Goal: Task Accomplishment & Management: Manage account settings

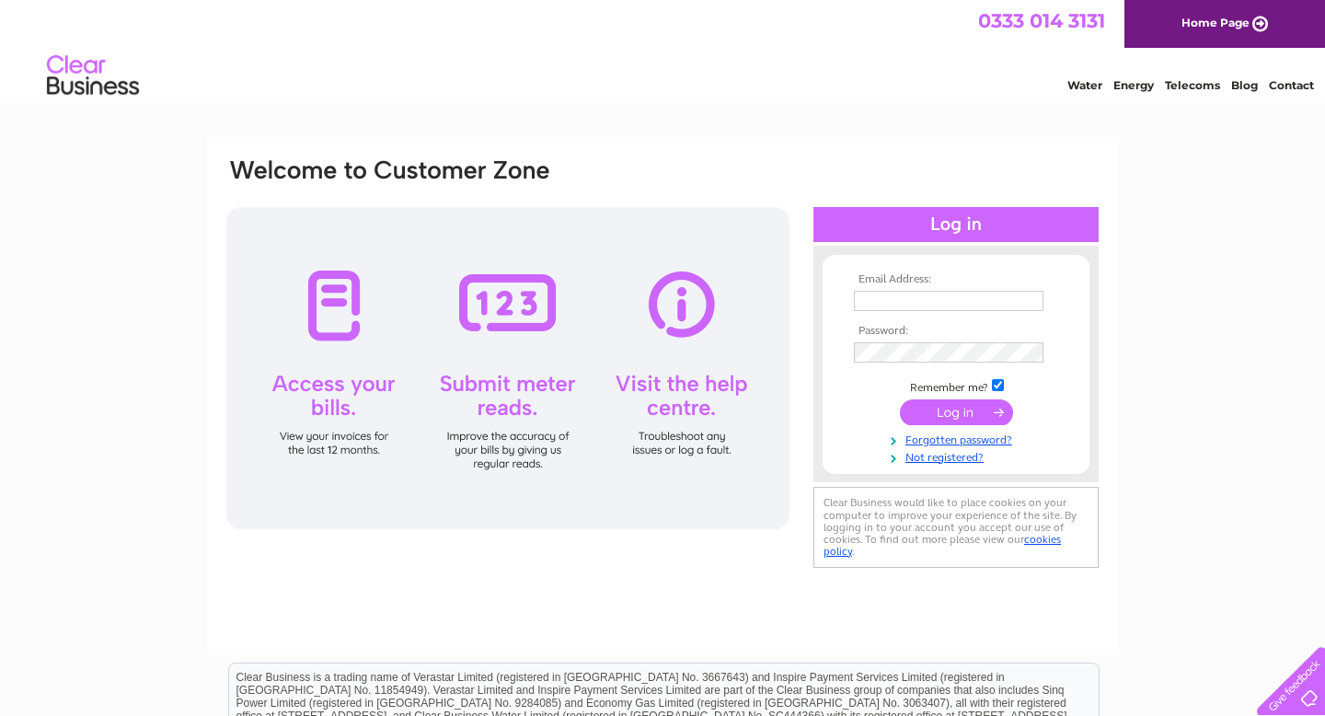
type input "countygaragedingwall@gmail.com"
click at [933, 426] on td at bounding box center [957, 412] width 214 height 35
click at [941, 413] on input "submit" at bounding box center [956, 412] width 113 height 26
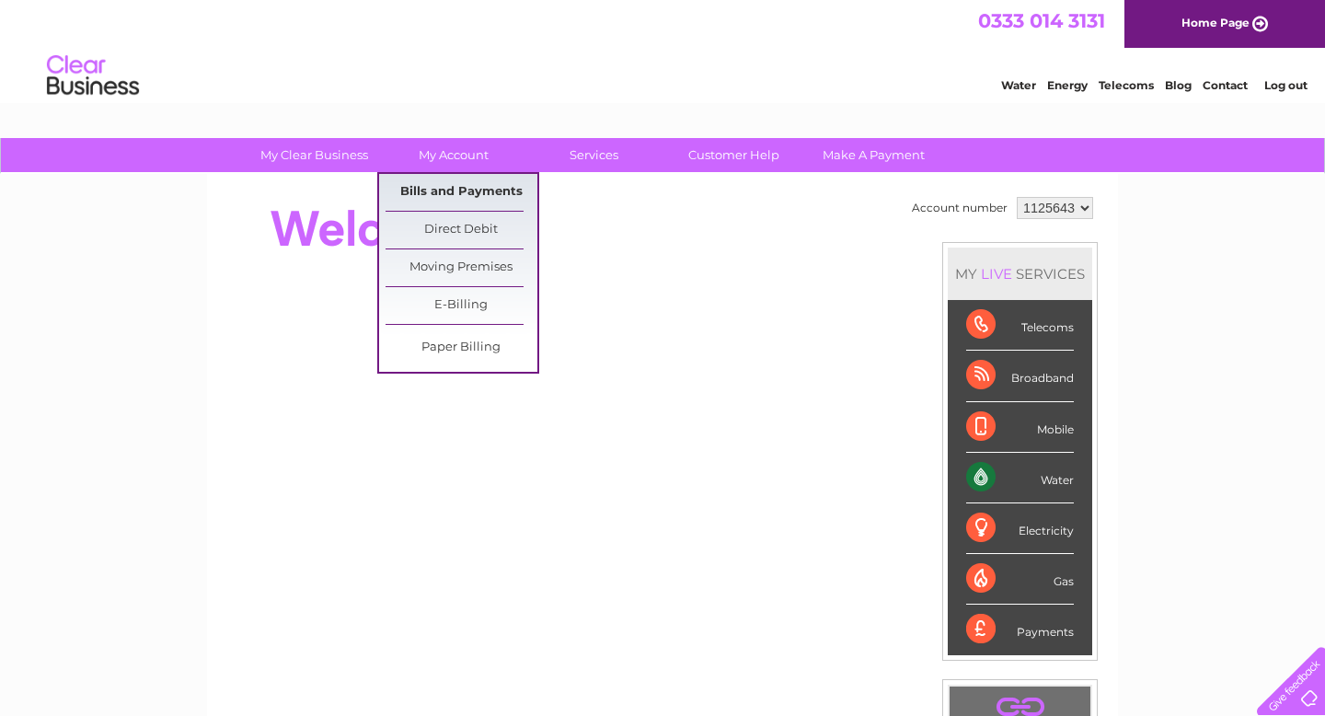
click at [455, 196] on link "Bills and Payments" at bounding box center [462, 192] width 152 height 37
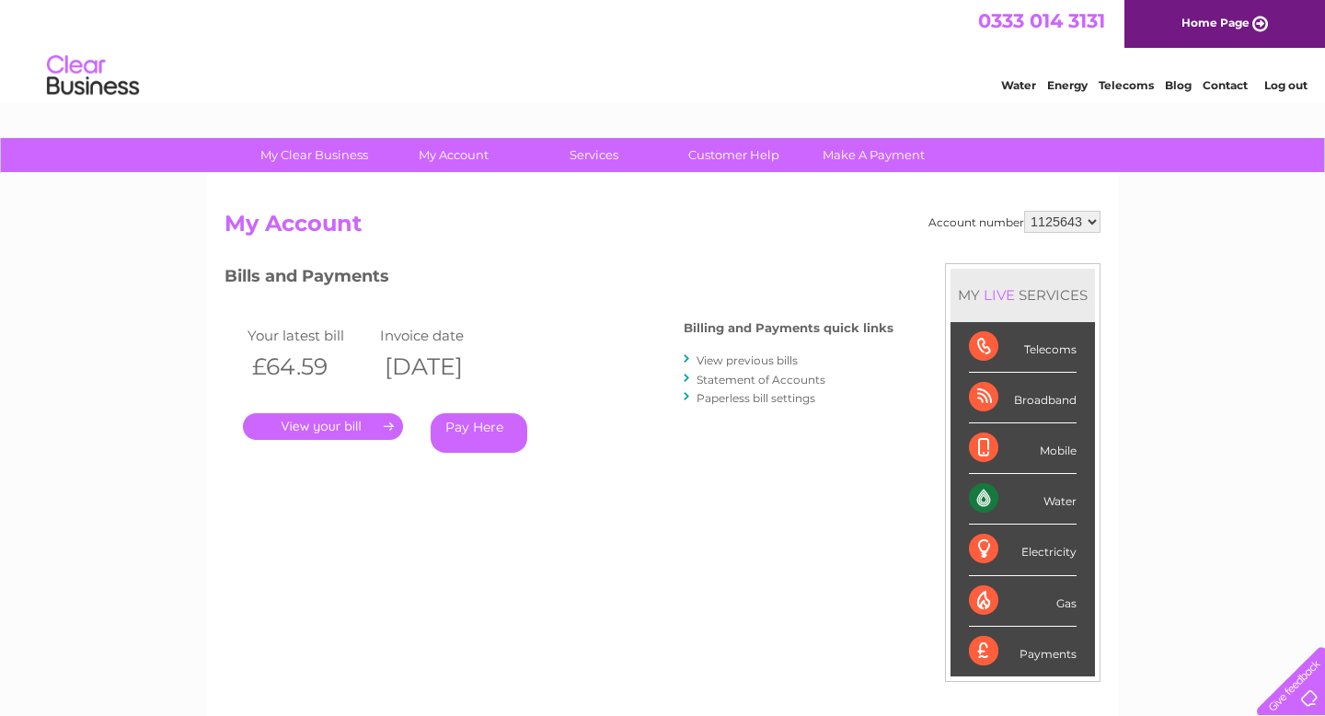
click at [769, 363] on link "View previous bills" at bounding box center [747, 360] width 101 height 14
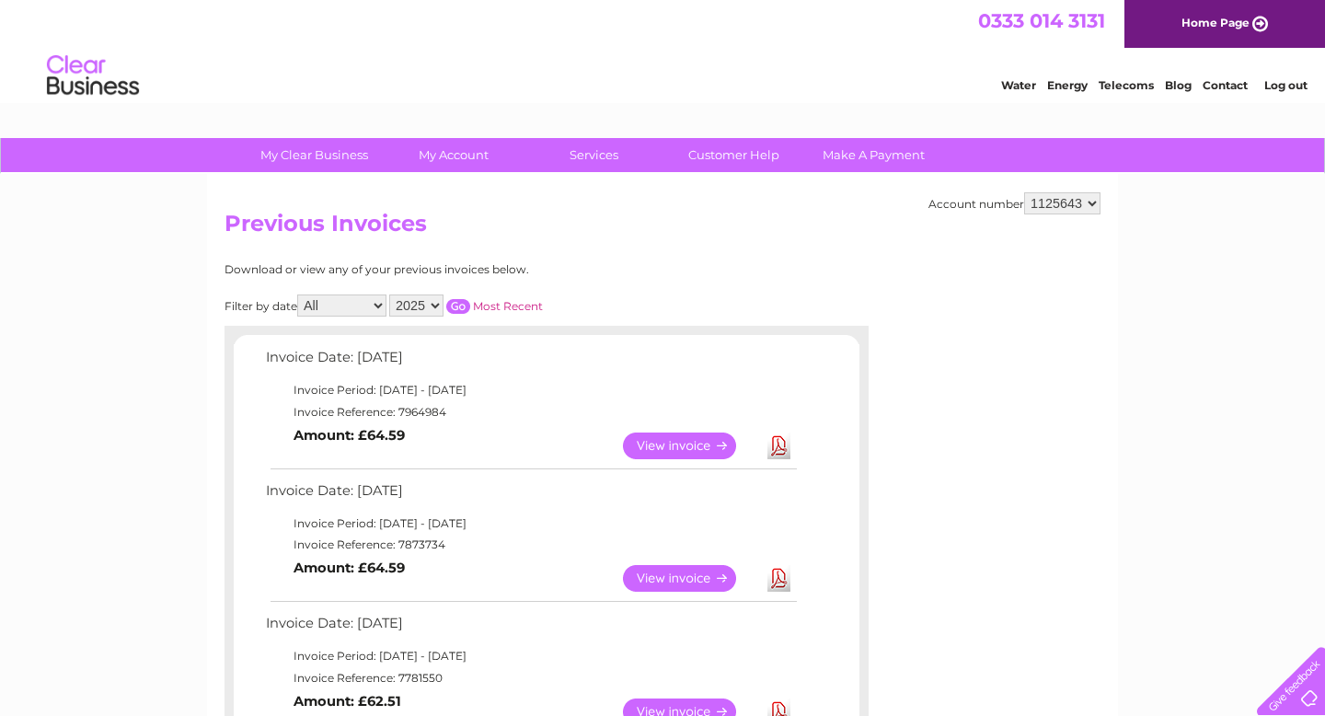
click at [415, 309] on select "2025 2024 2023 2022" at bounding box center [416, 306] width 54 height 22
select select "2024"
click at [466, 303] on input "button" at bounding box center [458, 306] width 24 height 15
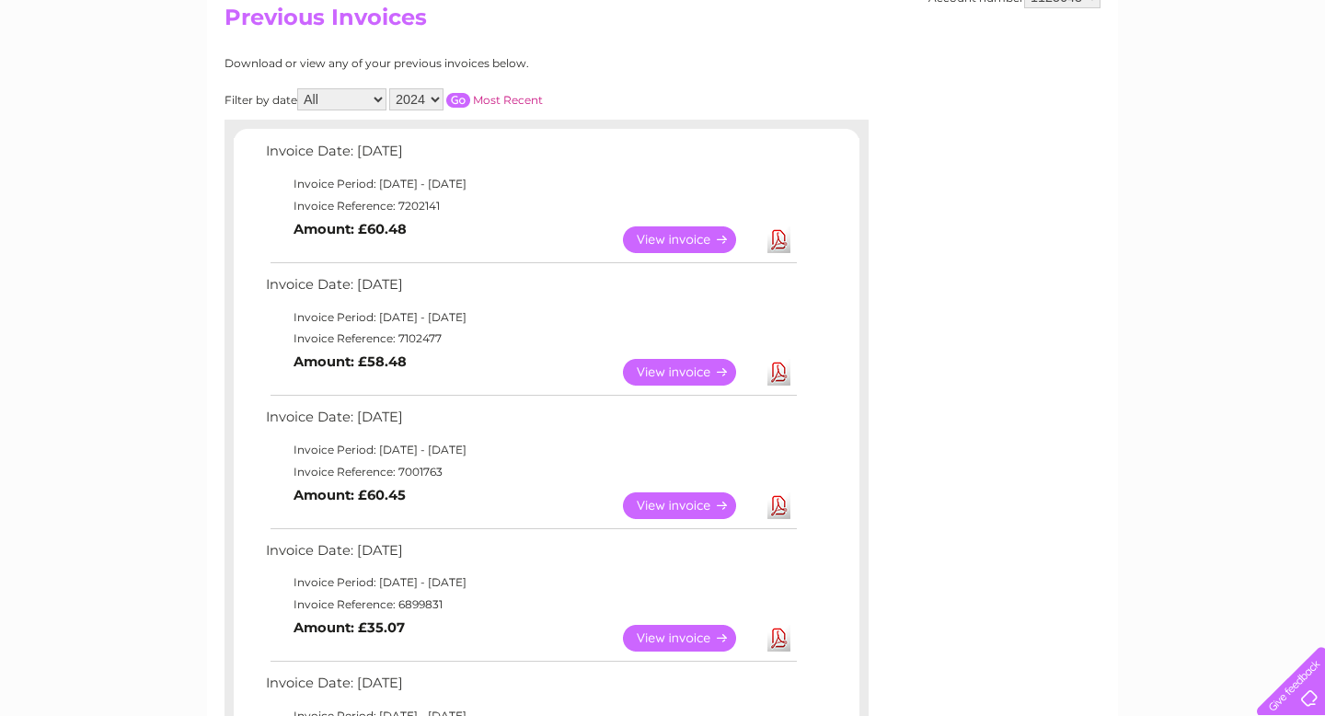
scroll to position [283, 0]
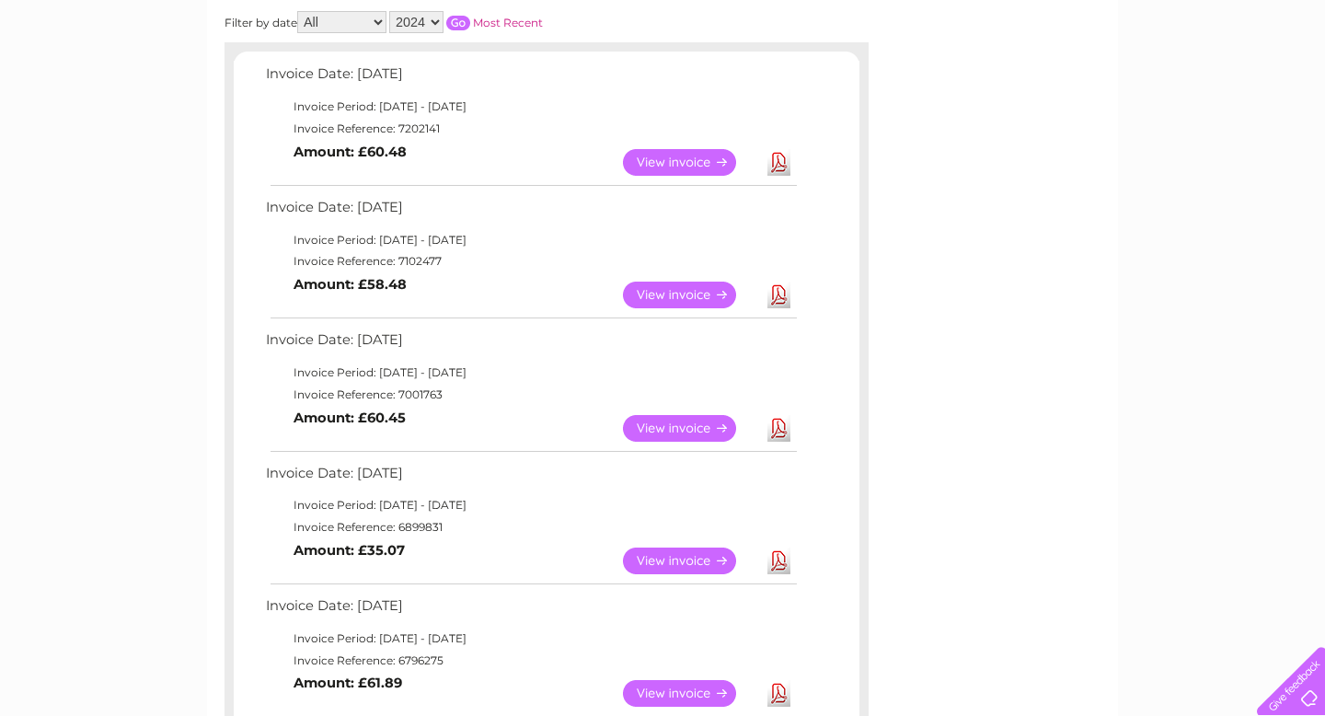
click at [693, 424] on link "View" at bounding box center [690, 428] width 135 height 27
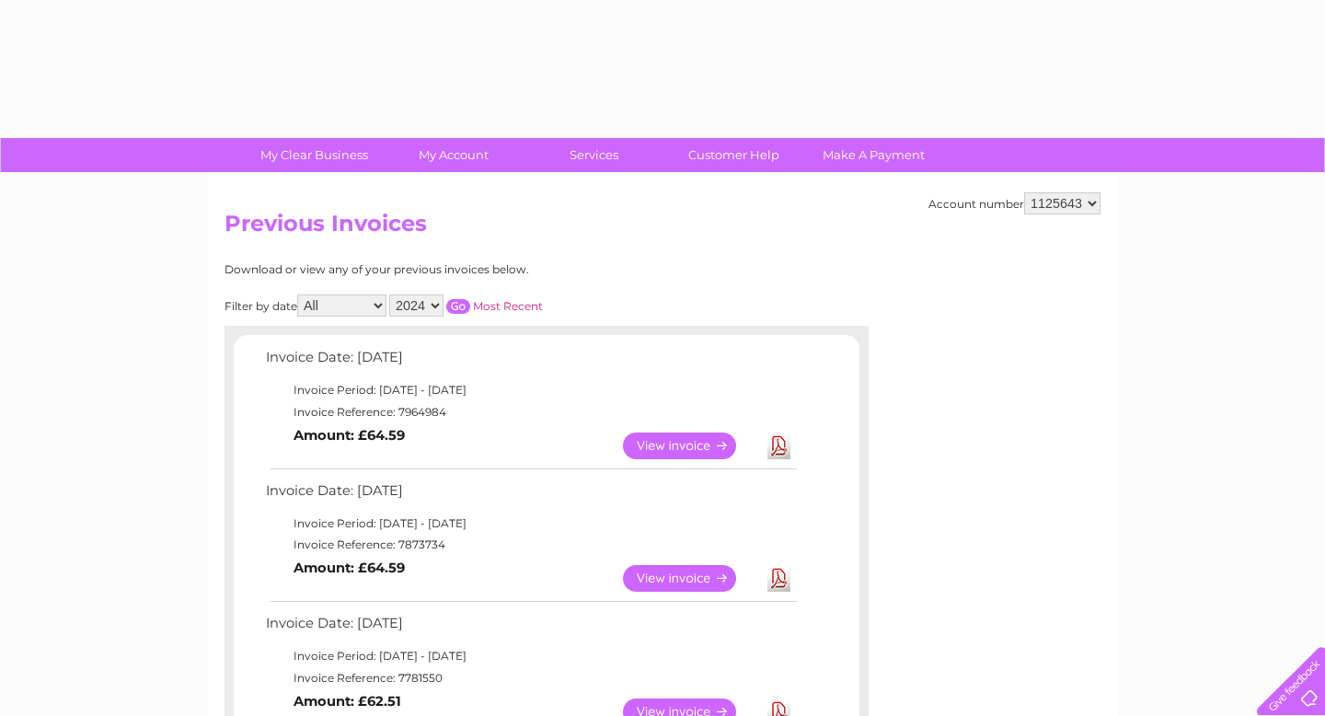
select select "2024"
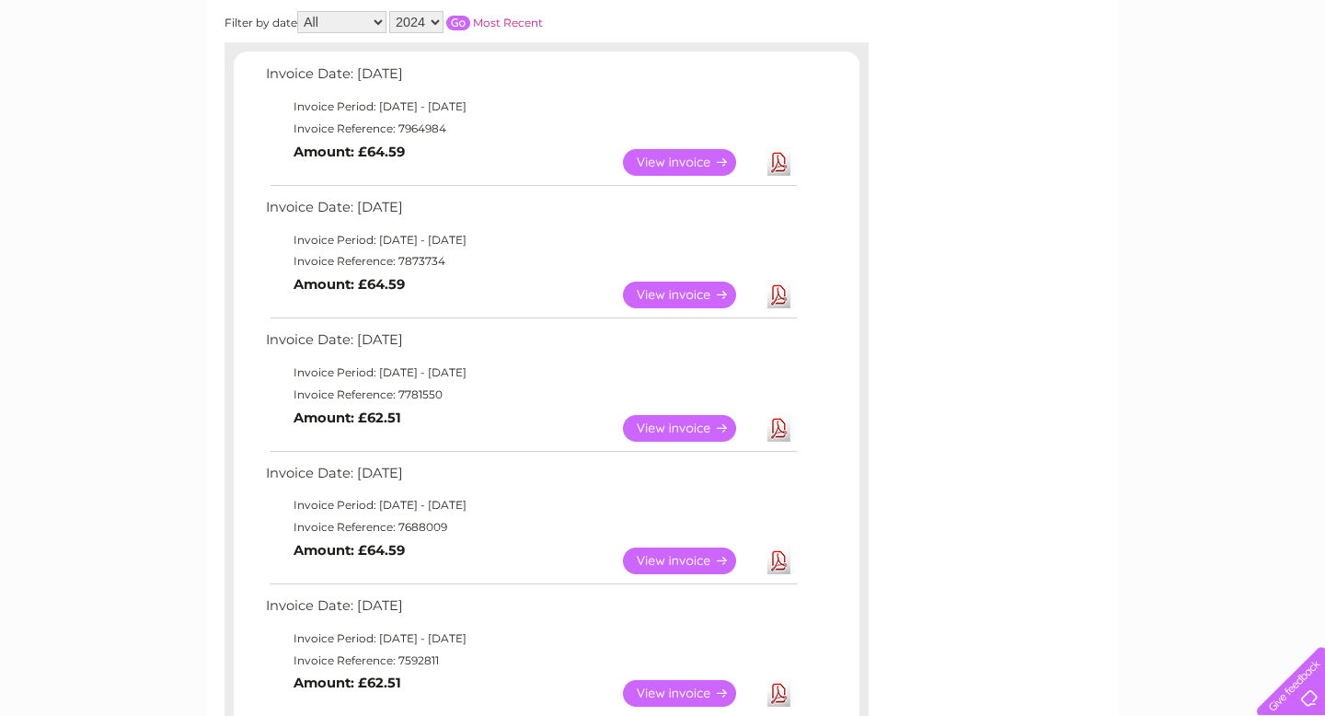
click at [461, 24] on input "button" at bounding box center [458, 23] width 24 height 15
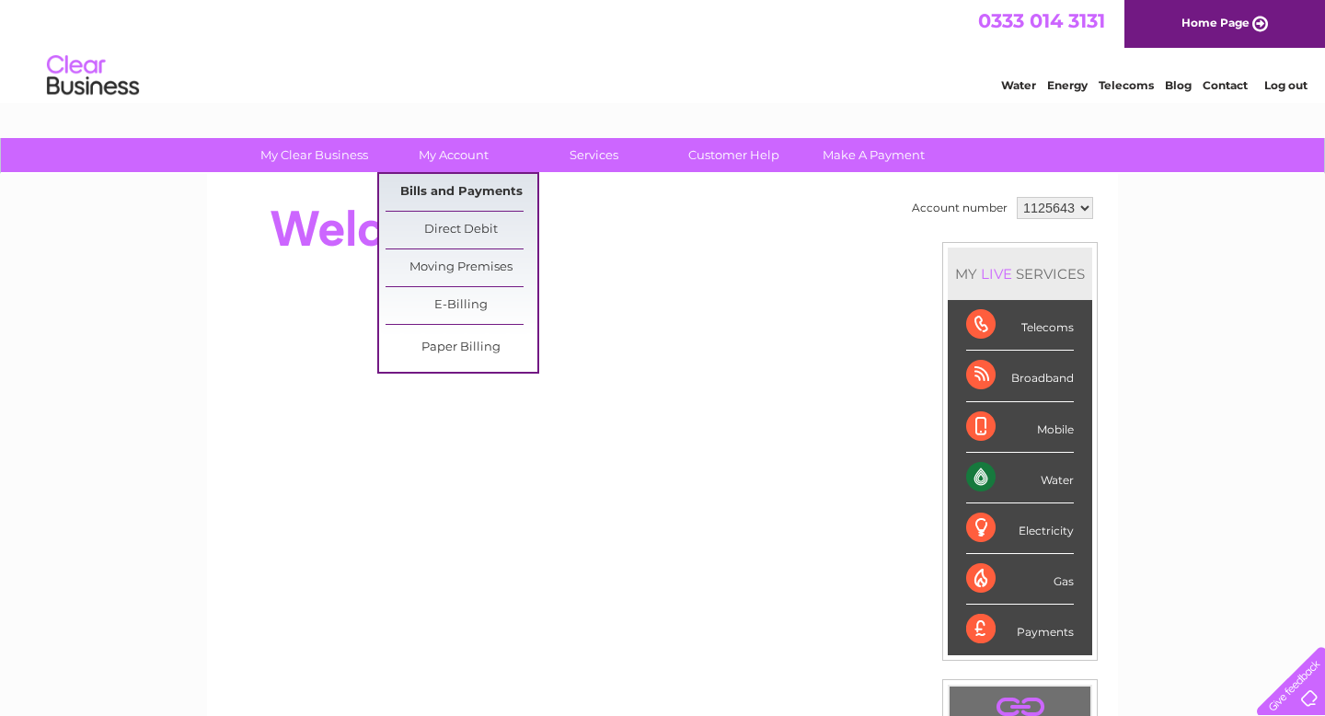
click at [467, 191] on link "Bills and Payments" at bounding box center [462, 192] width 152 height 37
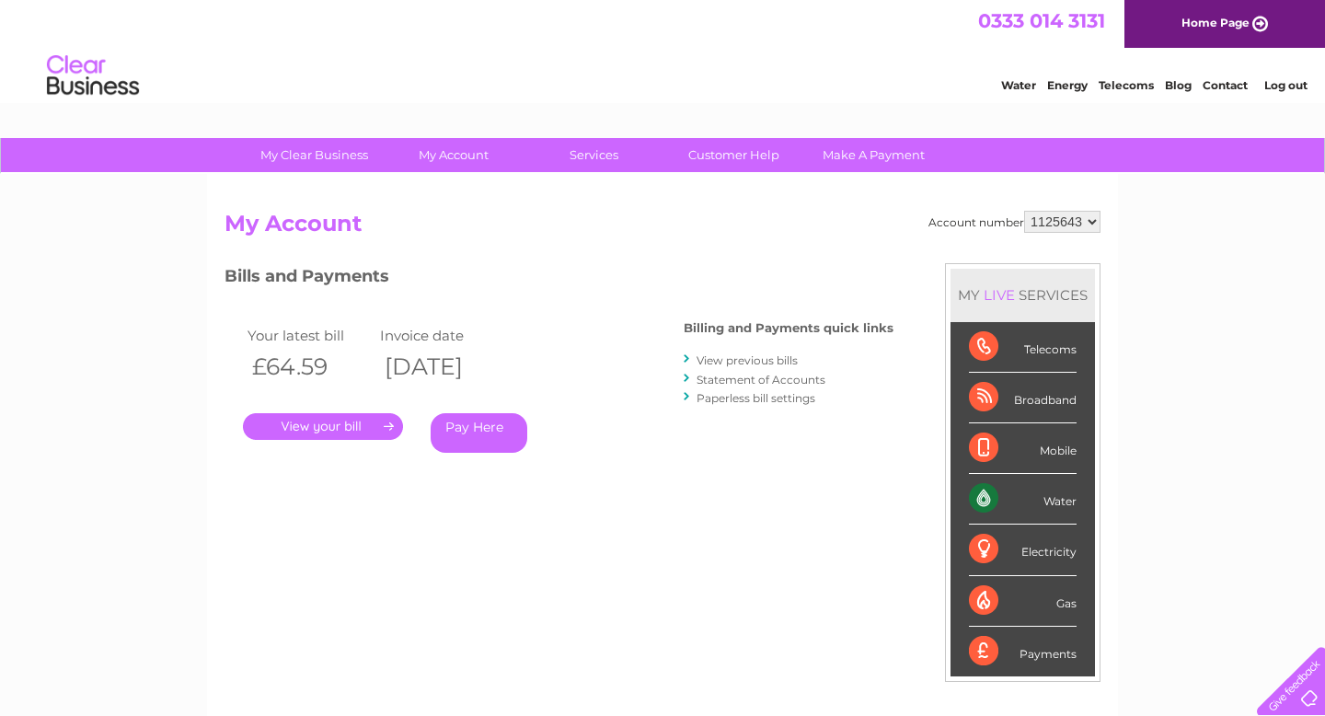
click at [742, 360] on link "View previous bills" at bounding box center [747, 360] width 101 height 14
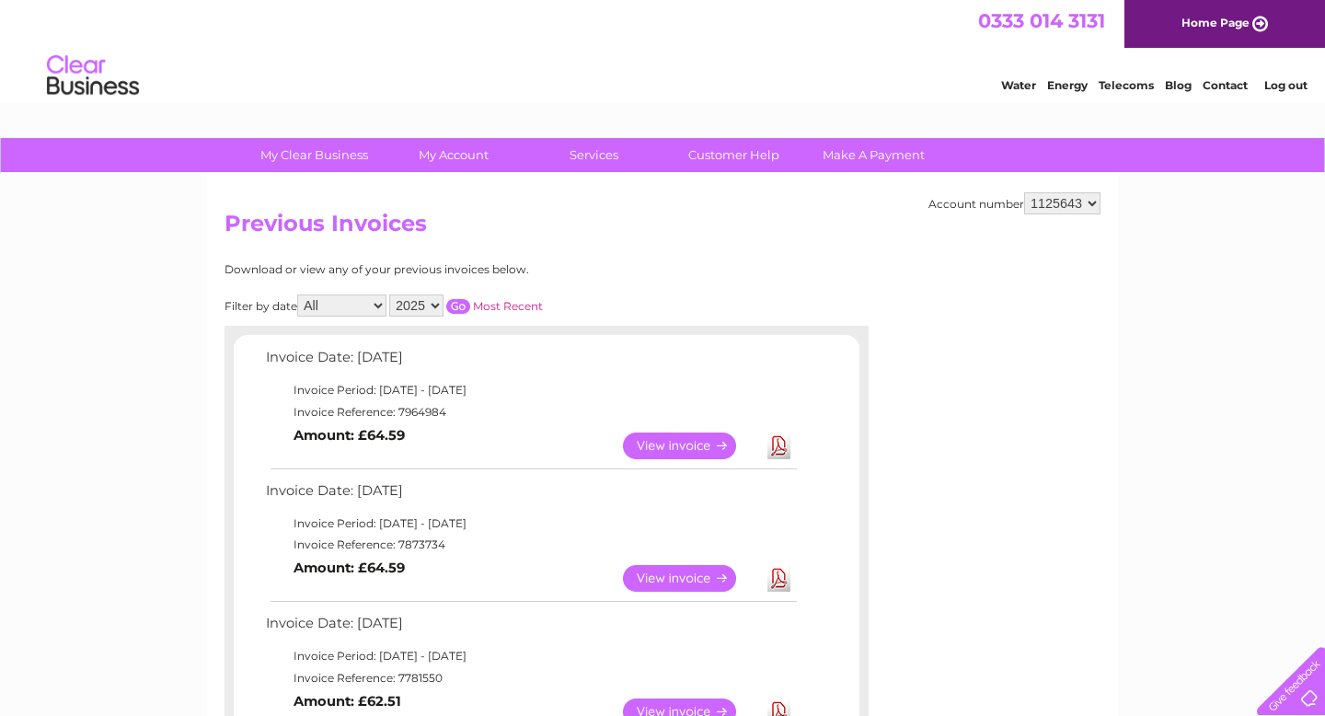
click at [422, 308] on select "2025 2024 2023 2022" at bounding box center [416, 306] width 54 height 22
select select "2024"
click at [460, 306] on input "button" at bounding box center [458, 306] width 24 height 15
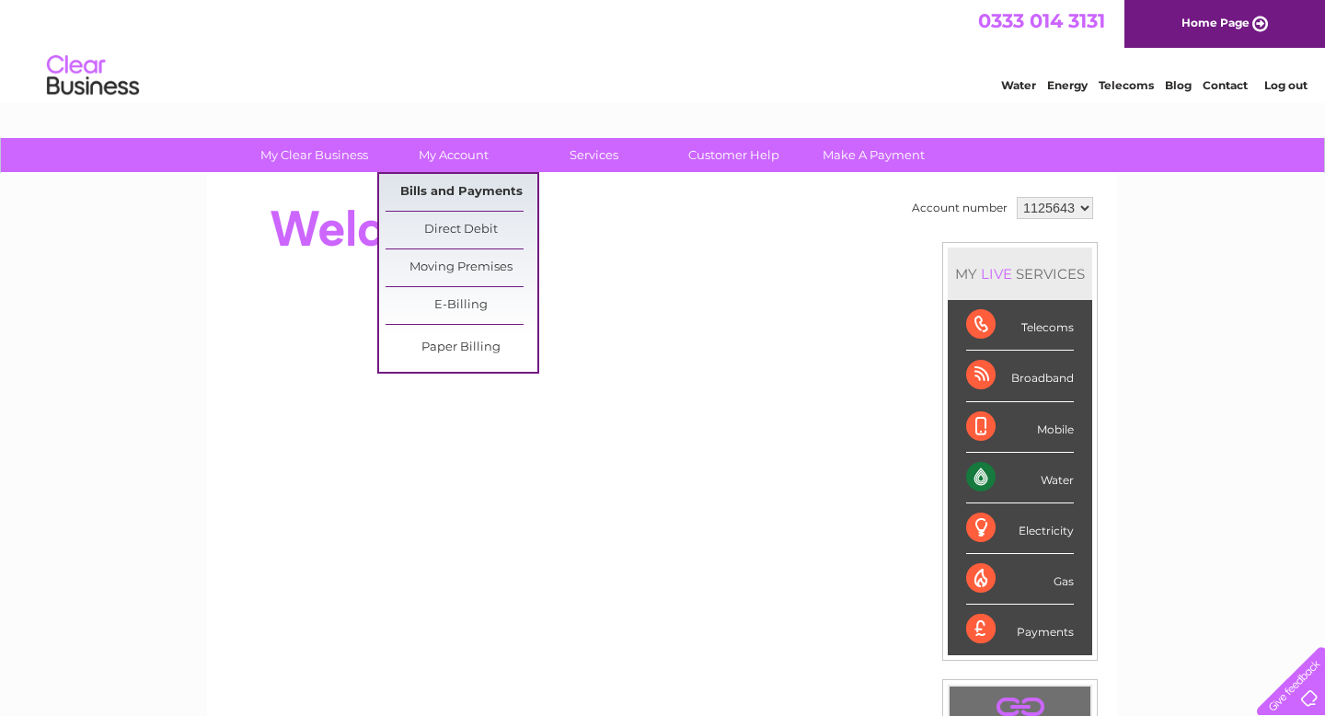
click at [465, 197] on link "Bills and Payments" at bounding box center [462, 192] width 152 height 37
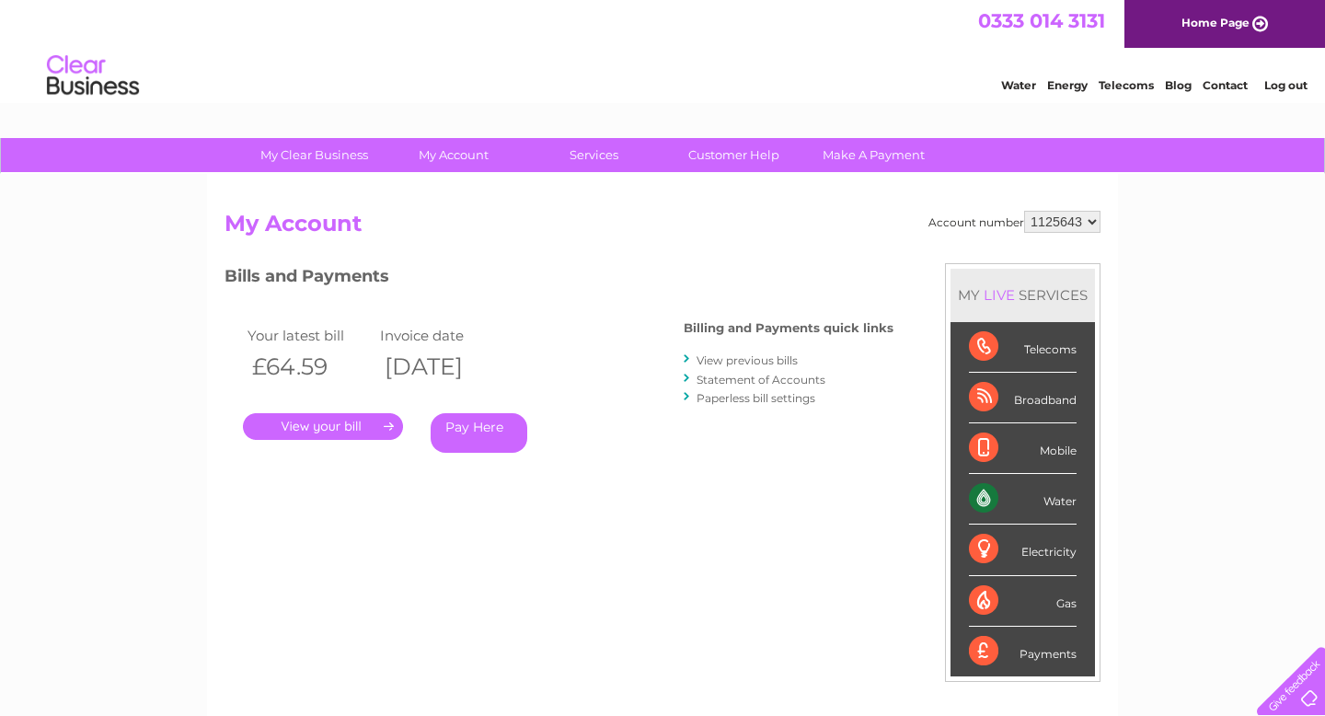
click at [796, 377] on link "Statement of Accounts" at bounding box center [761, 380] width 129 height 14
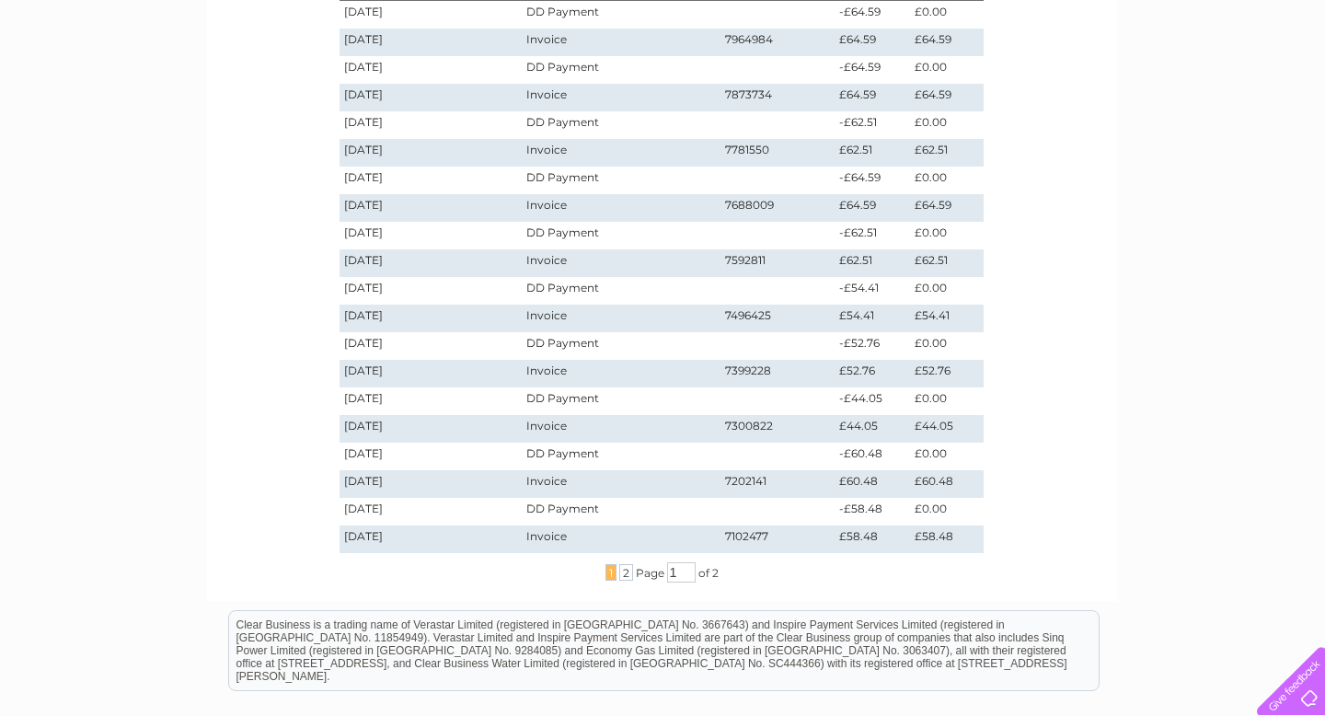
scroll to position [337, 0]
click at [620, 573] on span "2" at bounding box center [626, 571] width 14 height 17
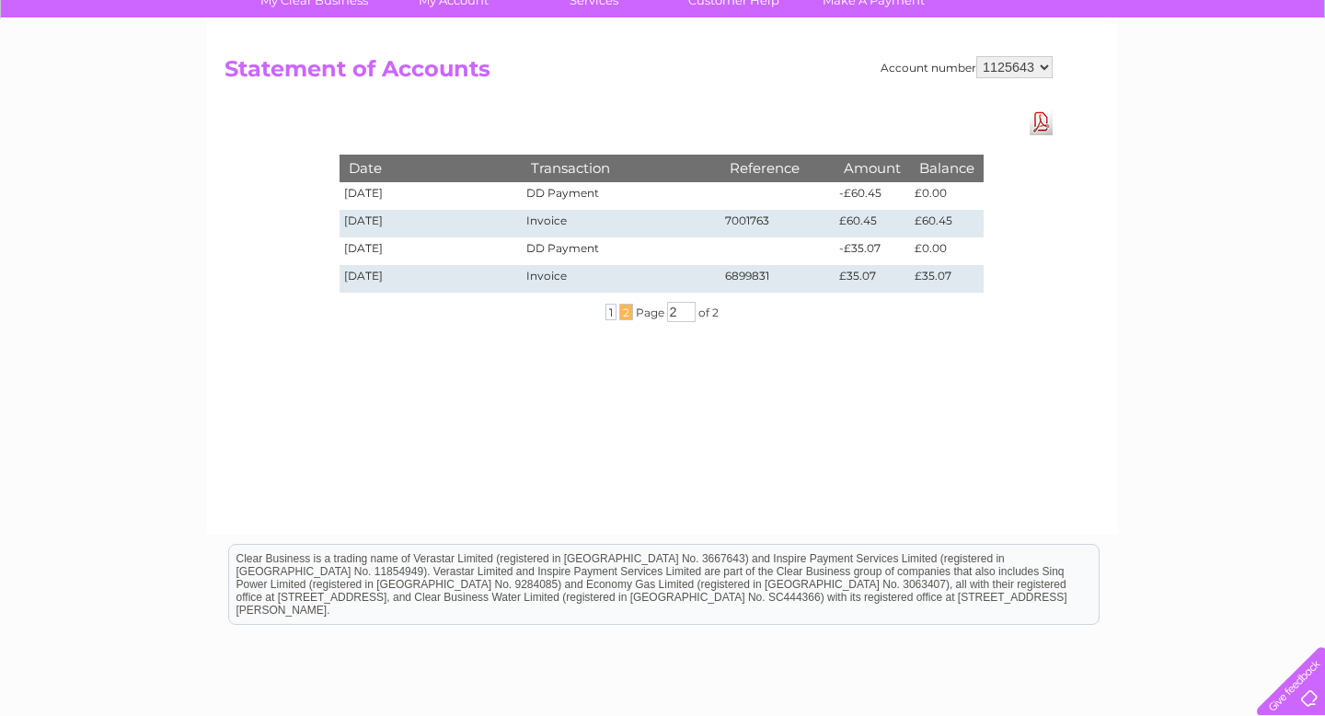
scroll to position [151, 0]
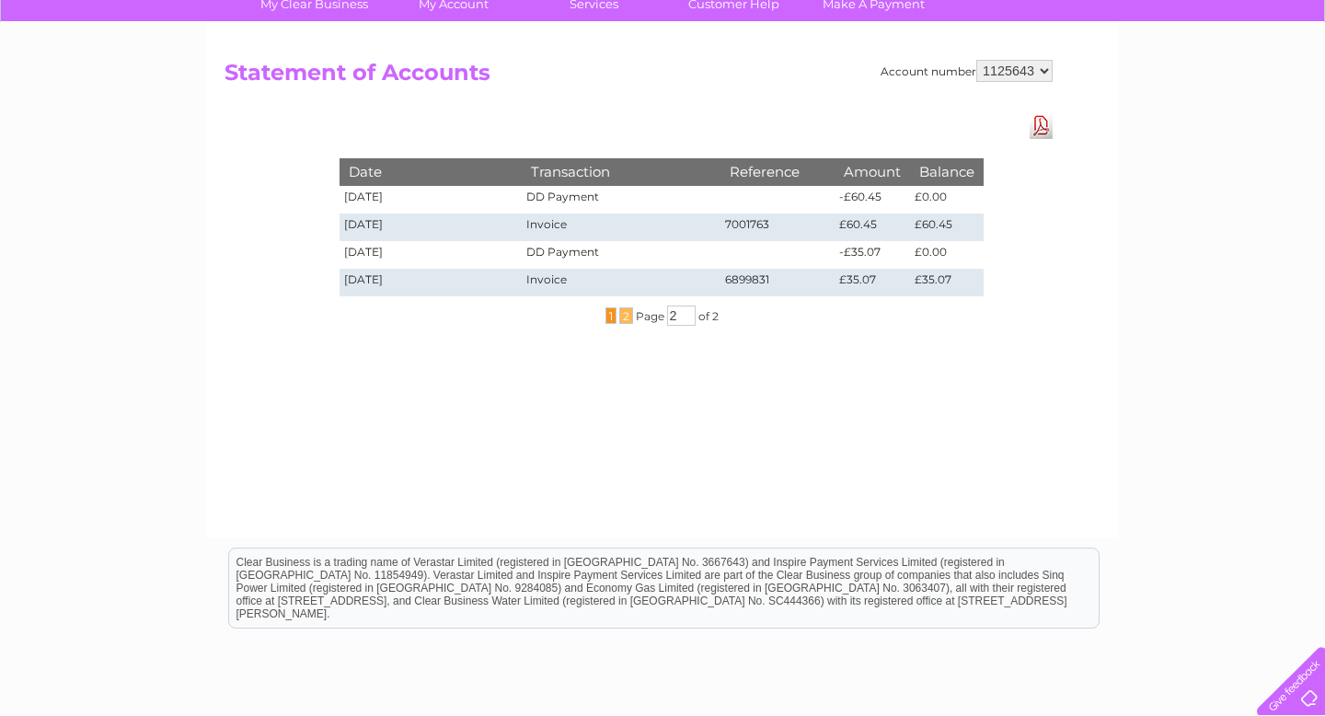
click at [607, 314] on span "1" at bounding box center [611, 315] width 11 height 17
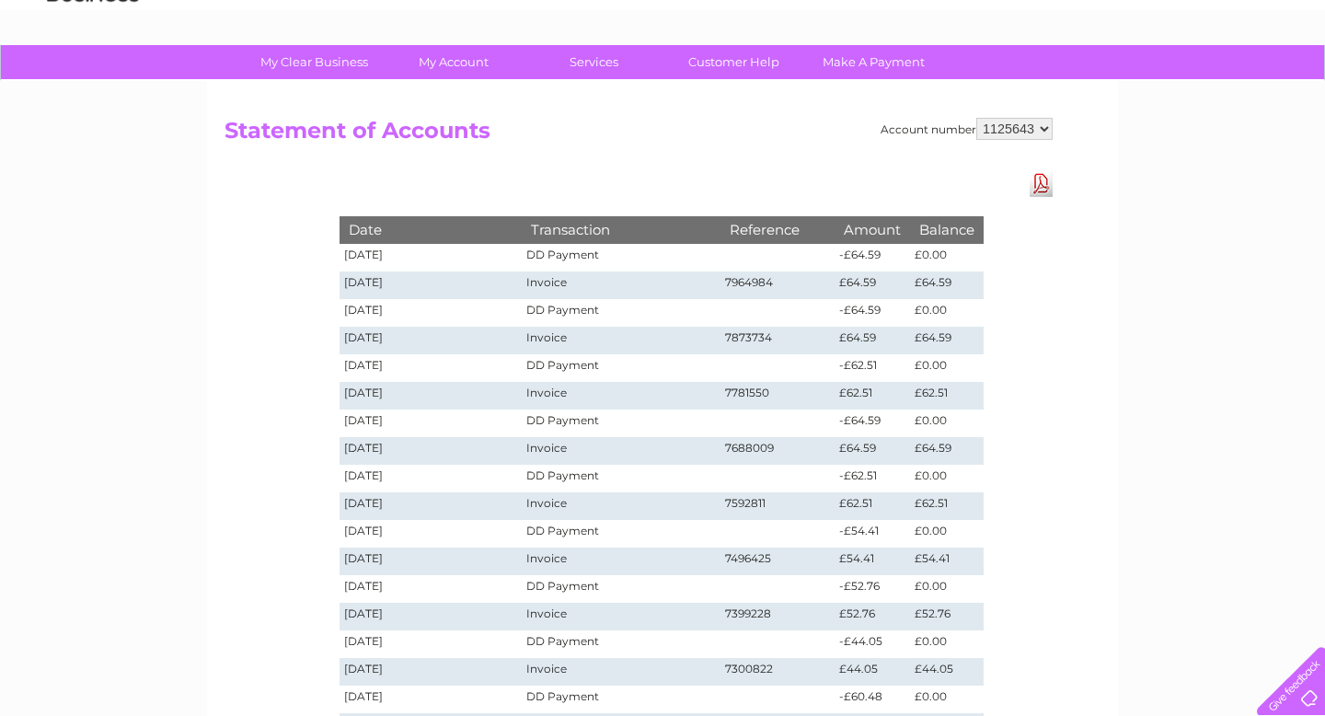
scroll to position [0, 0]
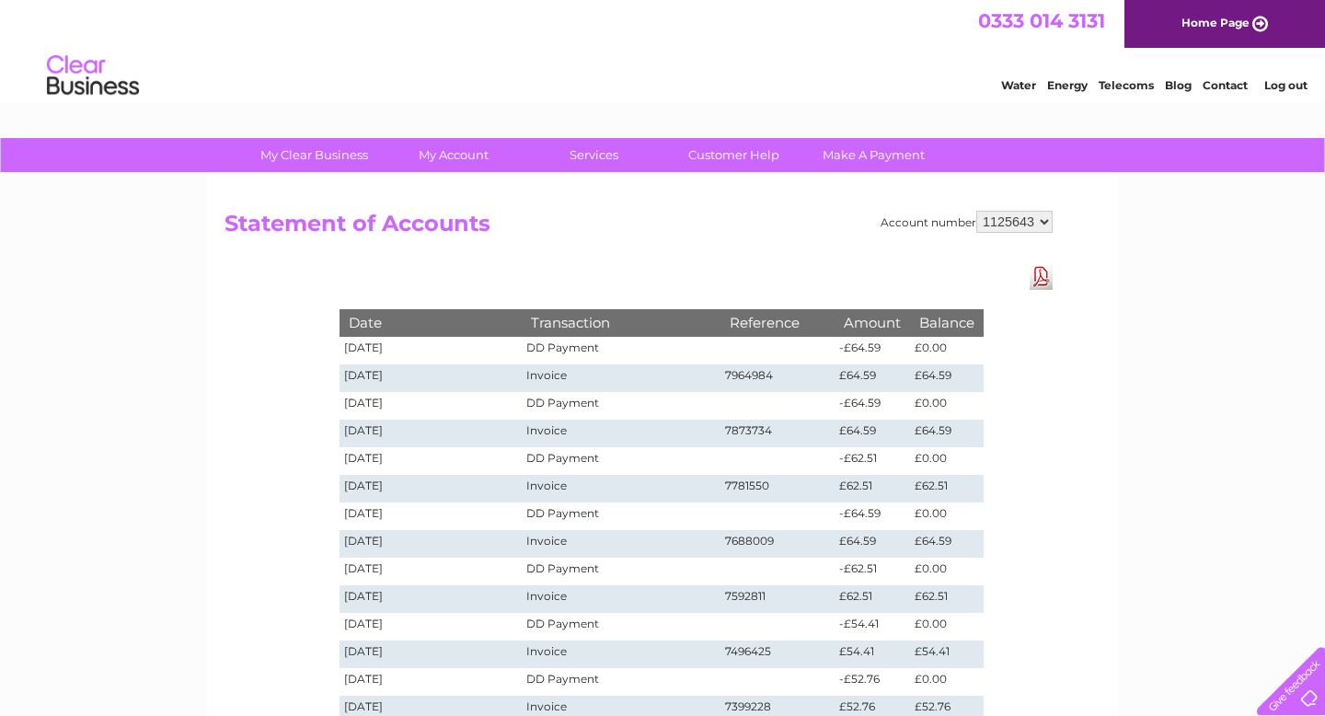
click at [1050, 283] on link "Download Pdf" at bounding box center [1041, 276] width 23 height 27
